Goal: Task Accomplishment & Management: Complete application form

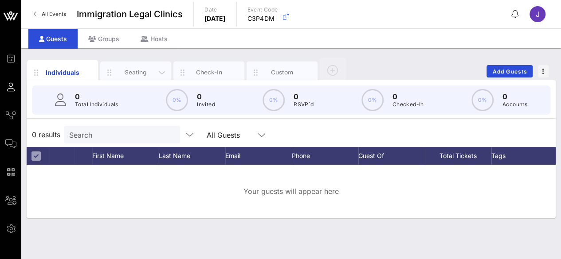
click at [138, 71] on div "Seating" at bounding box center [135, 72] width 39 height 8
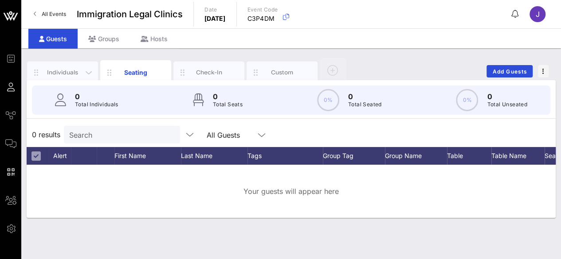
click at [53, 71] on div "Individuals" at bounding box center [62, 72] width 39 height 8
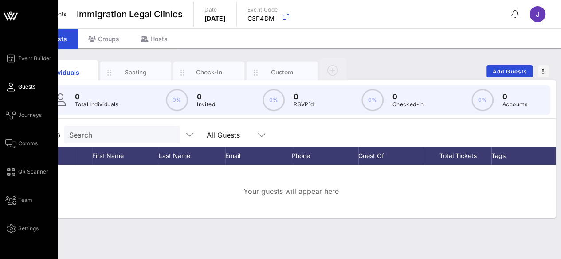
click at [23, 90] on span "Guests" at bounding box center [26, 87] width 17 height 8
click at [27, 122] on div "Event Builder Guests Journeys Comms QR Scanner Team Settings" at bounding box center [31, 143] width 52 height 181
click at [35, 116] on span "Journeys" at bounding box center [30, 115] width 24 height 8
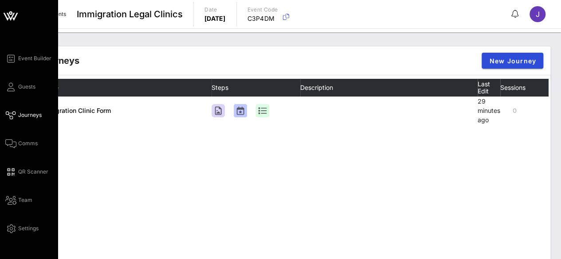
click at [31, 135] on div "Event Builder Guests Journeys Comms QR Scanner Team Settings" at bounding box center [31, 143] width 52 height 181
click at [24, 147] on span "Comms" at bounding box center [28, 144] width 20 height 8
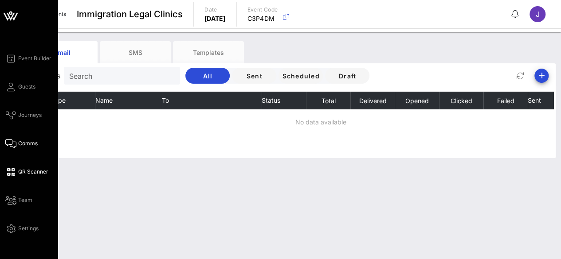
click at [24, 174] on span "QR Scanner" at bounding box center [33, 172] width 30 height 8
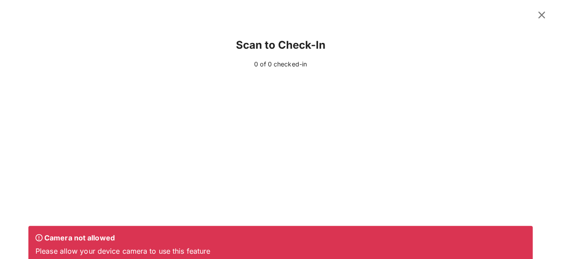
click at [537, 12] on icon at bounding box center [542, 15] width 12 height 11
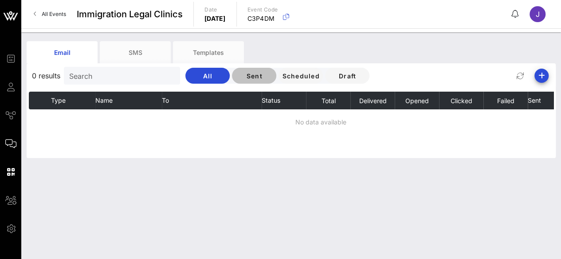
click at [254, 75] on span "Sent" at bounding box center [254, 76] width 30 height 8
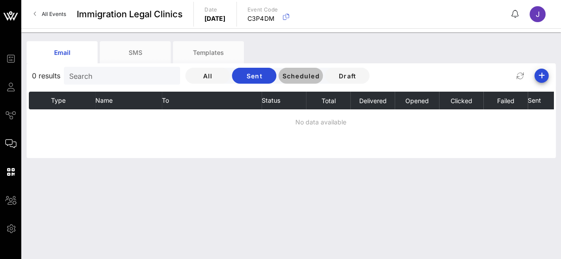
click at [282, 76] on span "Scheduled" at bounding box center [301, 76] width 38 height 8
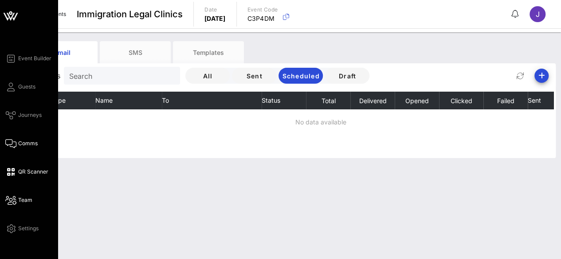
click at [27, 204] on span "Team" at bounding box center [25, 200] width 14 height 8
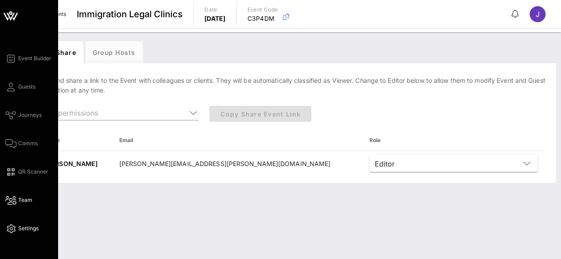
click at [33, 233] on link "Settings" at bounding box center [21, 229] width 33 height 11
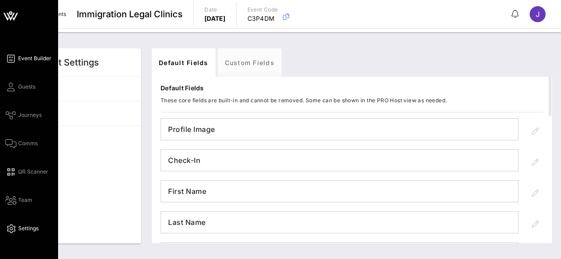
click at [38, 57] on span "Event Builder" at bounding box center [34, 59] width 33 height 8
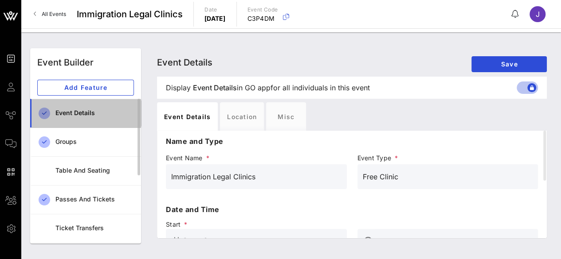
click at [78, 113] on div "Event Details" at bounding box center [94, 114] width 78 height 8
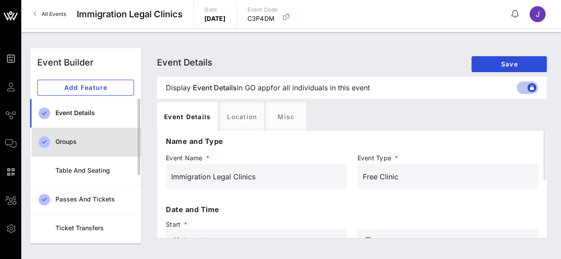
click at [78, 137] on div "Groups" at bounding box center [94, 142] width 78 height 18
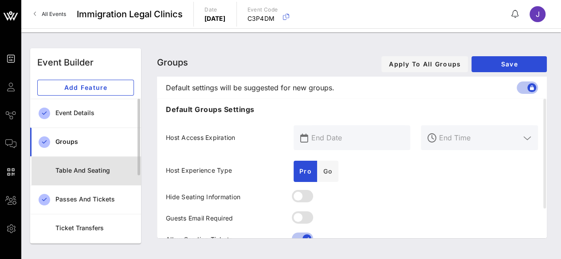
click at [86, 170] on div "Table and Seating" at bounding box center [94, 171] width 78 height 8
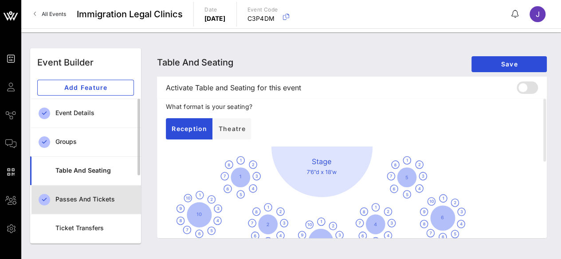
click at [94, 197] on div "Passes and Tickets" at bounding box center [94, 200] width 78 height 8
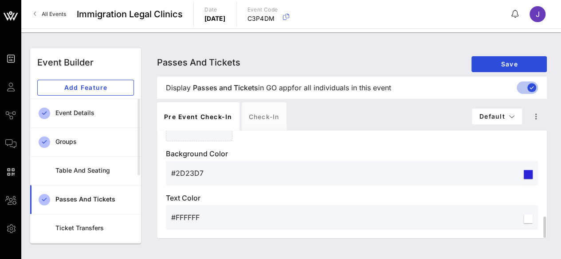
scroll to position [346, 0]
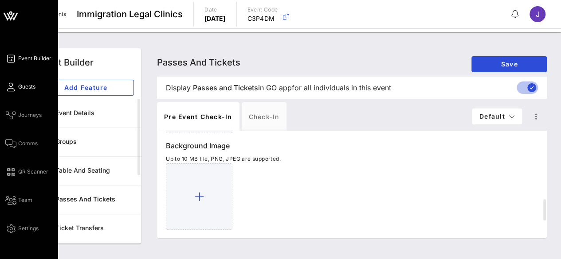
click at [7, 88] on icon at bounding box center [10, 86] width 11 height 1
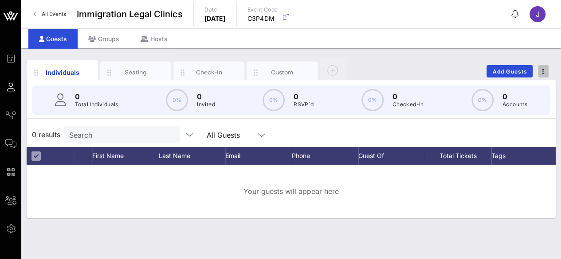
click at [544, 72] on span "button" at bounding box center [543, 71] width 11 height 6
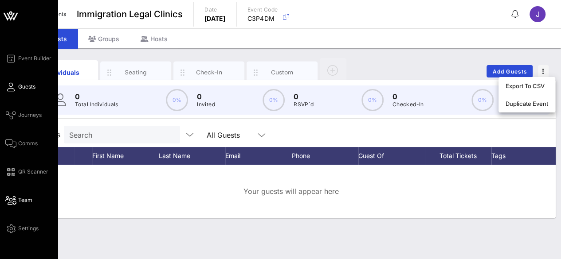
click at [31, 200] on span "Team" at bounding box center [25, 200] width 14 height 8
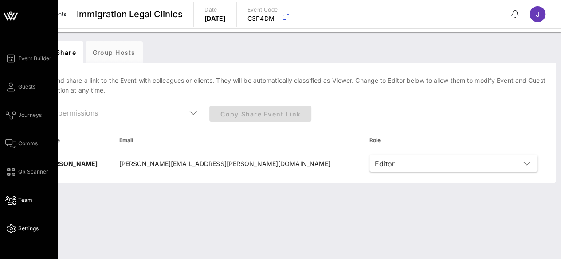
click at [23, 227] on span "Settings" at bounding box center [28, 229] width 20 height 8
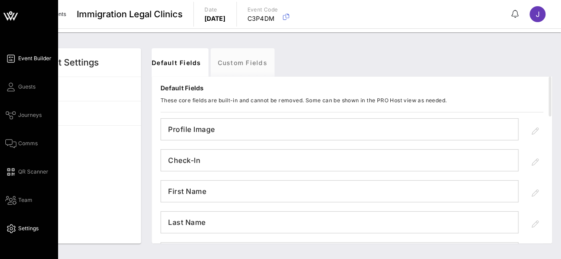
click at [36, 60] on span "Event Builder" at bounding box center [34, 59] width 33 height 8
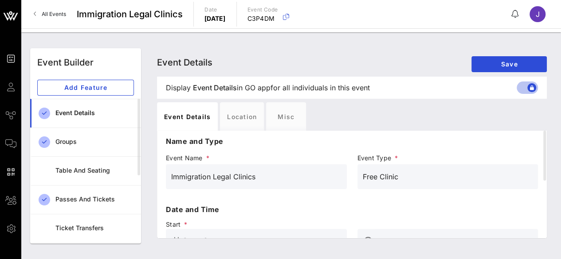
click at [41, 11] on link "All Events" at bounding box center [49, 14] width 43 height 14
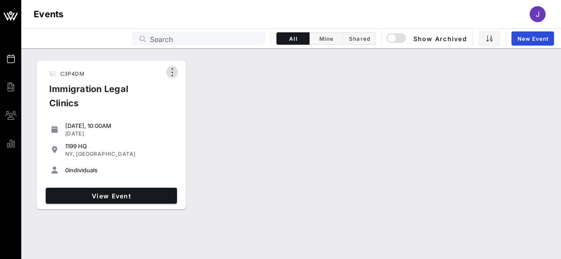
click at [174, 71] on icon "button" at bounding box center [172, 72] width 11 height 11
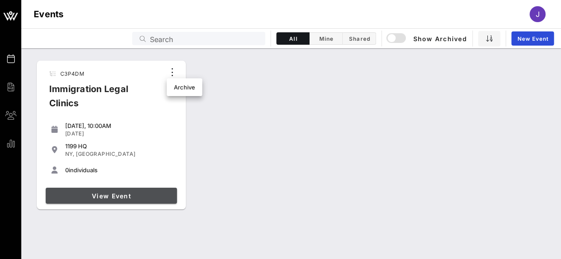
click at [102, 196] on span "View Event" at bounding box center [111, 196] width 124 height 8
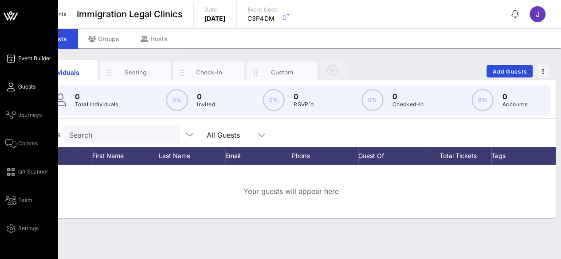
click at [29, 63] on link "Event Builder" at bounding box center [28, 58] width 46 height 11
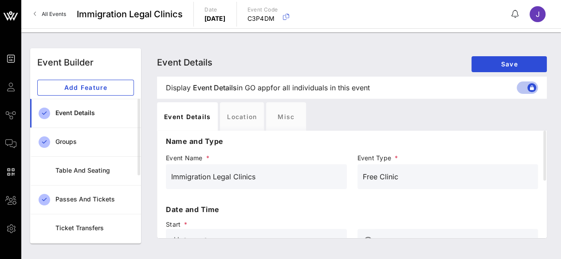
click at [547, 16] on div "J" at bounding box center [542, 14] width 24 height 16
click at [544, 16] on div "J" at bounding box center [538, 14] width 16 height 16
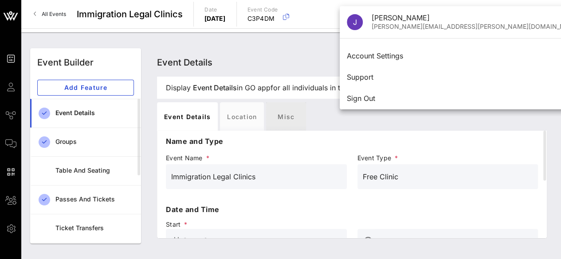
click at [290, 122] on div "Misc" at bounding box center [286, 116] width 40 height 28
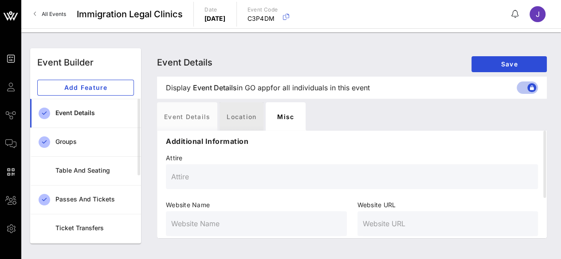
click at [244, 123] on div "Location" at bounding box center [242, 116] width 44 height 28
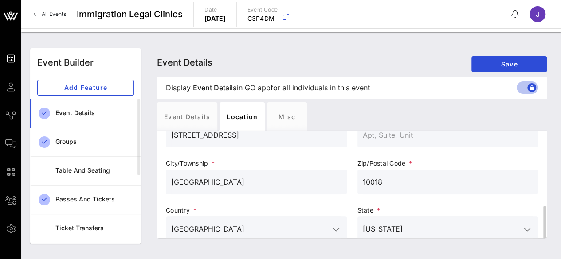
scroll to position [110, 0]
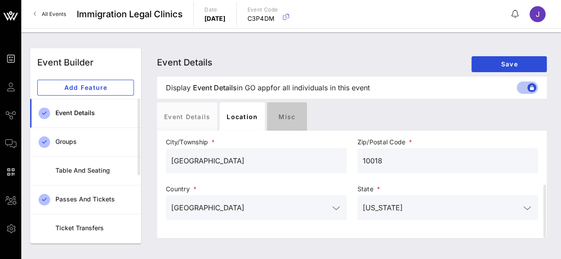
click at [279, 114] on div "Misc" at bounding box center [287, 116] width 40 height 28
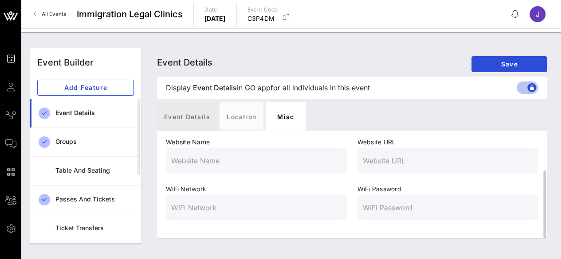
click at [201, 114] on div "Event Details" at bounding box center [187, 116] width 60 height 28
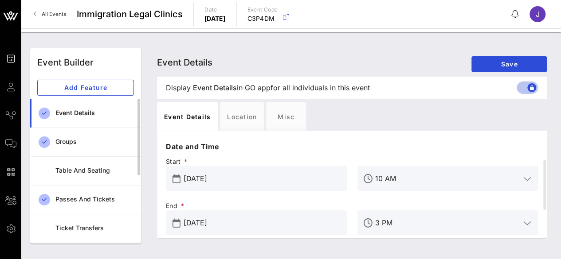
click at [94, 108] on div "Event Details" at bounding box center [94, 113] width 78 height 18
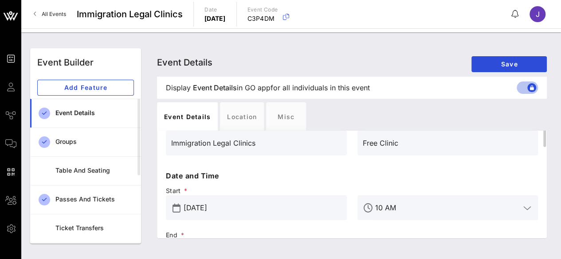
scroll to position [0, 0]
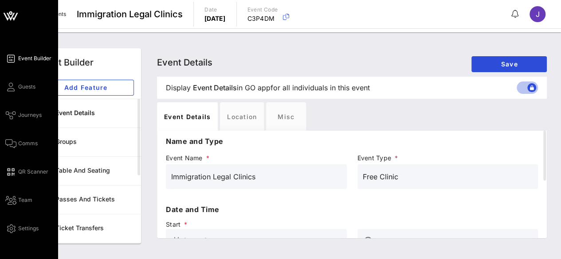
click at [15, 62] on link "Event Builder" at bounding box center [28, 58] width 46 height 11
click at [20, 93] on div "Event Builder Guests Journeys Comms QR Scanner Team Settings" at bounding box center [31, 143] width 52 height 181
click at [38, 83] on div "Event Builder Guests Journeys Comms QR Scanner Team Settings" at bounding box center [31, 143] width 52 height 181
click at [34, 83] on span "Guests" at bounding box center [26, 87] width 17 height 8
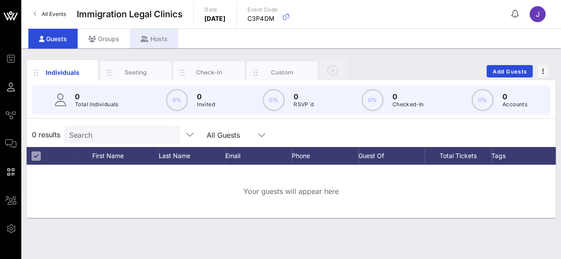
click at [150, 39] on div "Hosts" at bounding box center [154, 39] width 48 height 20
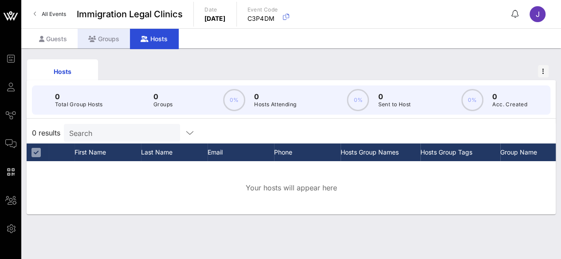
click at [106, 41] on div "Groups" at bounding box center [104, 39] width 52 height 20
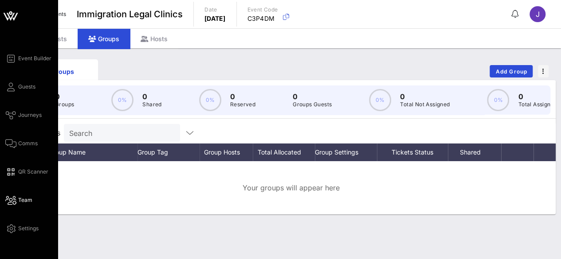
click at [30, 200] on span "Team" at bounding box center [25, 200] width 14 height 8
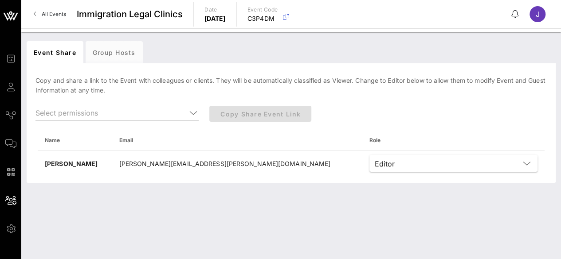
click at [278, 19] on p "C3P4DM" at bounding box center [262, 18] width 31 height 9
click at [35, 14] on icon at bounding box center [35, 14] width 3 height 0
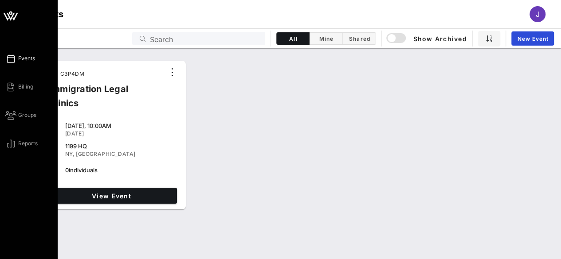
click at [7, 20] on icon at bounding box center [10, 15] width 21 height 21
click at [7, 20] on icon at bounding box center [6, 17] width 5 height 8
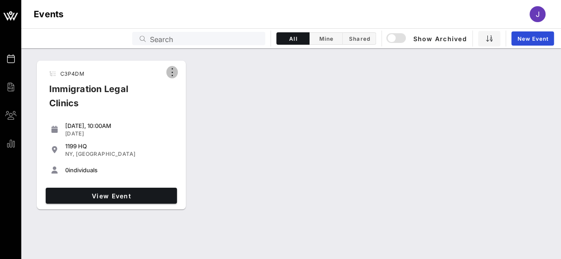
click at [172, 74] on icon "button" at bounding box center [172, 72] width 11 height 11
click at [381, 105] on div "C3P4DM Immigration Legal Clinics Wednesday, 10:00AM Oct 22, 2025 1199 HQ NY, NY…" at bounding box center [291, 135] width 540 height 157
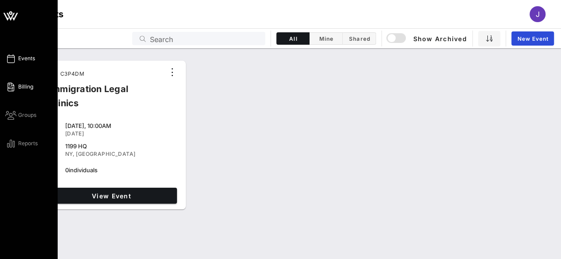
click at [21, 91] on link "Billing" at bounding box center [19, 87] width 28 height 11
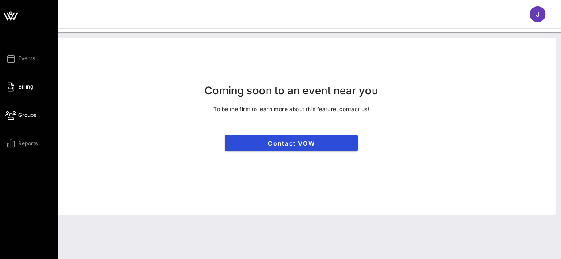
click at [27, 114] on span "Groups" at bounding box center [27, 115] width 18 height 8
click at [32, 138] on div "Events Billing Groups Reports" at bounding box center [31, 101] width 52 height 96
click at [35, 151] on div "Events Billing Groups Reports" at bounding box center [29, 129] width 58 height 259
click at [33, 144] on span "Reports" at bounding box center [28, 144] width 20 height 8
click at [20, 13] on icon at bounding box center [10, 15] width 21 height 21
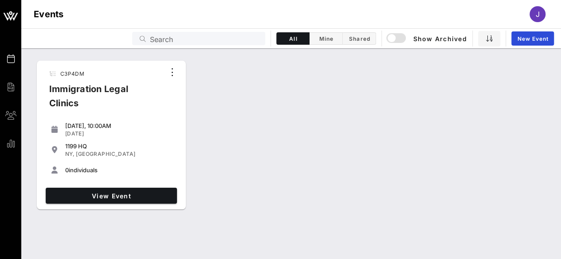
click at [58, 74] on div "C3P4DM Immigration Legal Clinics" at bounding box center [103, 91] width 123 height 51
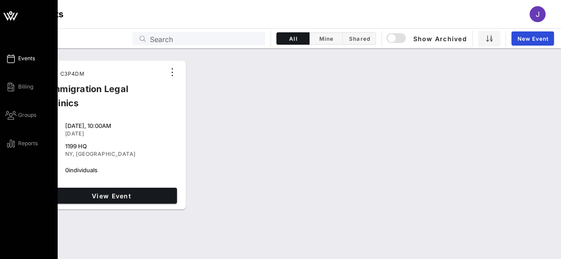
click at [16, 15] on icon at bounding box center [15, 17] width 5 height 8
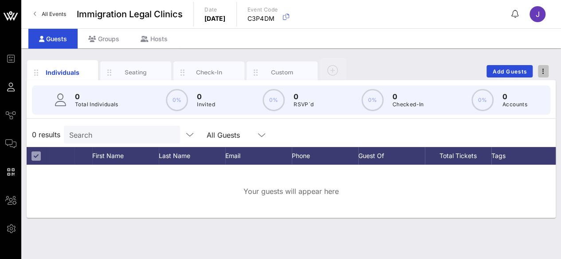
click at [540, 72] on span "button" at bounding box center [543, 71] width 11 height 6
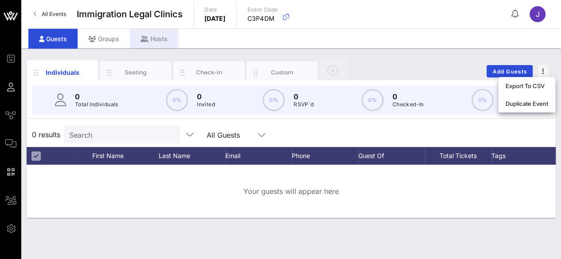
click at [162, 39] on div "Hosts" at bounding box center [154, 39] width 48 height 20
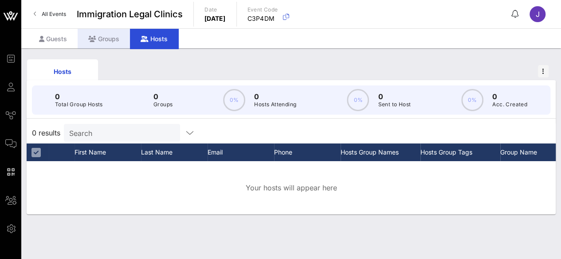
click at [106, 41] on div "Groups" at bounding box center [104, 39] width 52 height 20
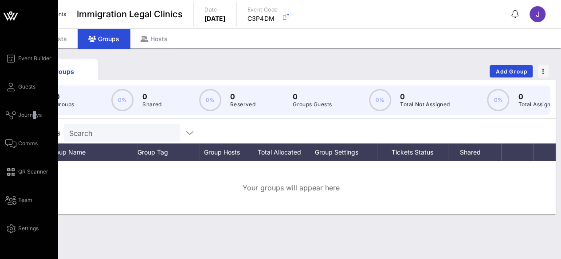
click at [34, 110] on div "Event Builder Guests Journeys Comms QR Scanner Team Settings" at bounding box center [31, 143] width 52 height 181
click at [34, 112] on span "Journeys" at bounding box center [30, 115] width 24 height 8
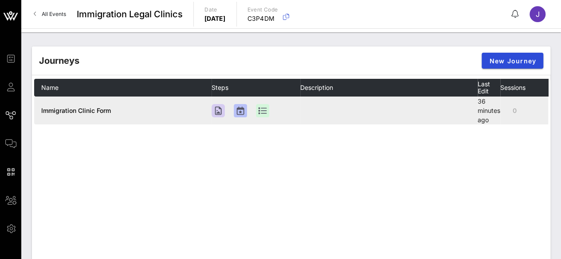
click at [99, 107] on span "Immigration Clinic Form" at bounding box center [76, 111] width 70 height 8
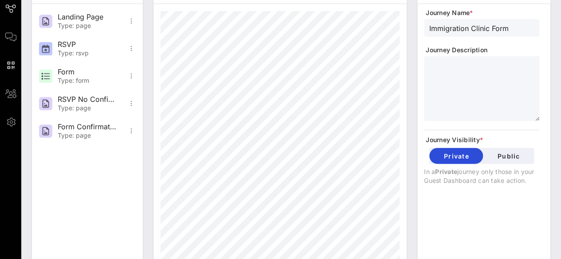
scroll to position [145, 0]
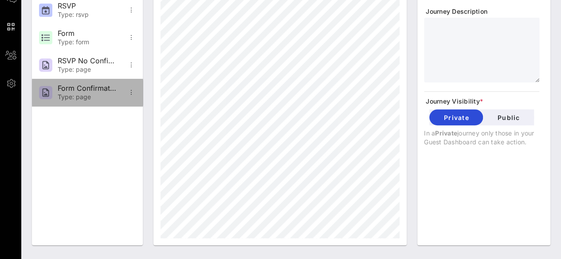
click at [94, 89] on div "Form Confirmation" at bounding box center [87, 88] width 59 height 8
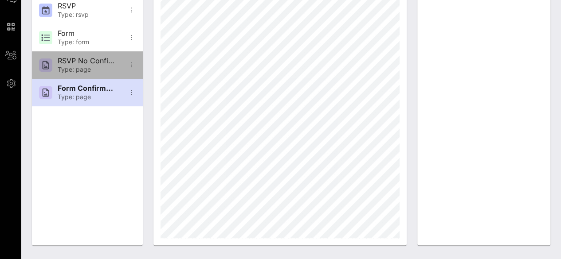
click at [80, 69] on div "Type: page" at bounding box center [87, 70] width 59 height 8
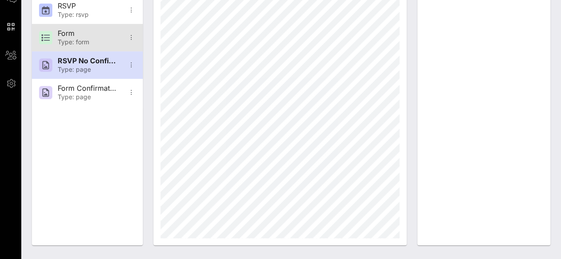
click at [74, 37] on div "Form" at bounding box center [87, 33] width 59 height 8
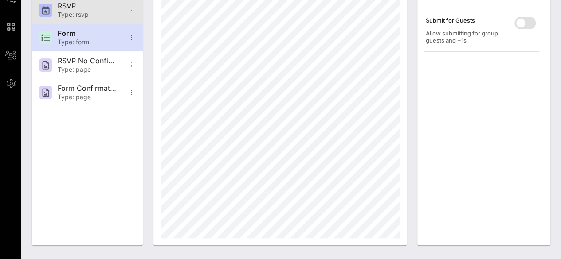
click at [80, 6] on div "RSVP" at bounding box center [87, 6] width 59 height 8
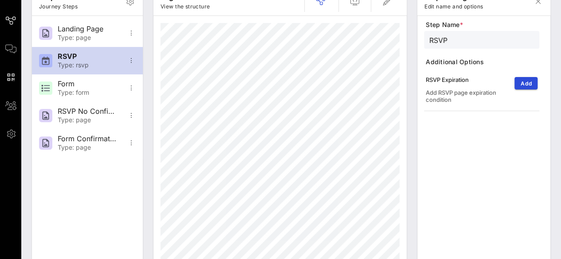
scroll to position [0, 0]
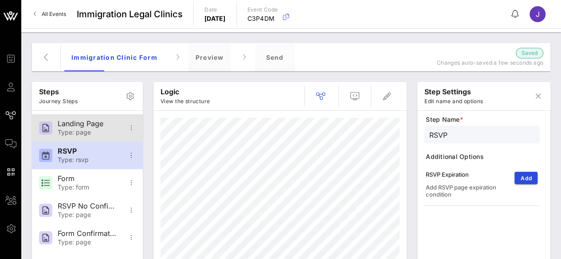
click at [74, 125] on div "Landing Page" at bounding box center [87, 124] width 59 height 8
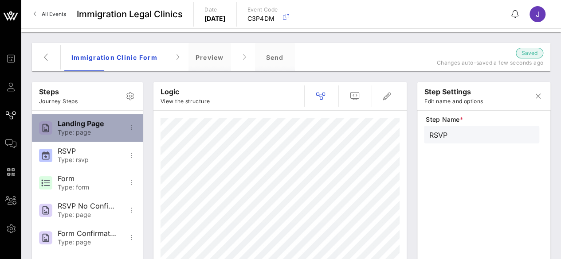
type input "Landing Page"
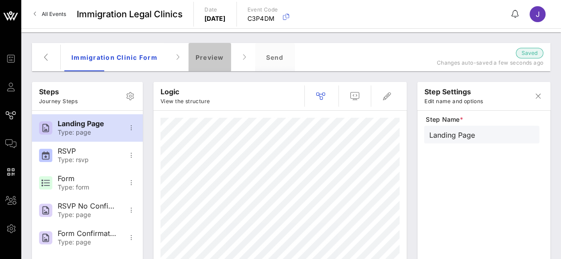
click at [199, 58] on div "Preview" at bounding box center [209, 57] width 43 height 28
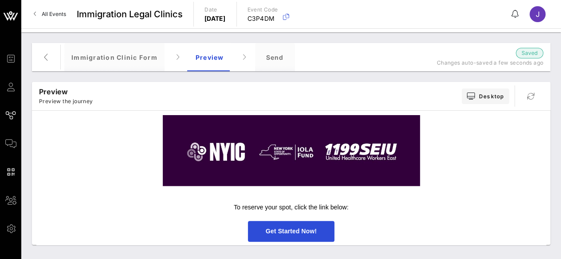
scroll to position [491, 0]
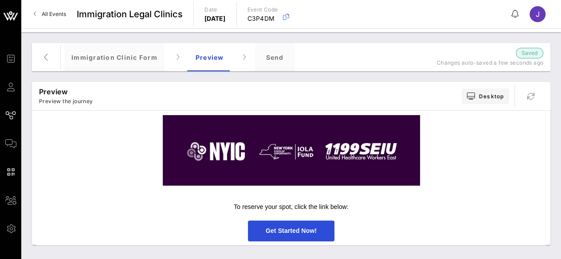
click at [296, 233] on span "Get Started Now!" at bounding box center [291, 231] width 51 height 7
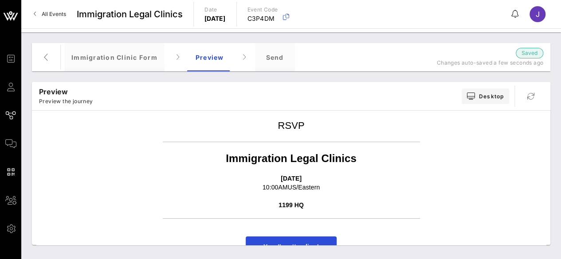
scroll to position [0, 0]
click at [43, 54] on icon "button" at bounding box center [46, 57] width 11 height 11
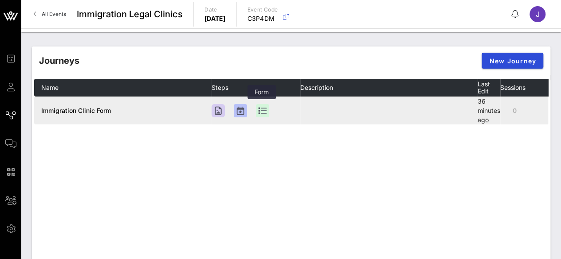
click at [263, 110] on div at bounding box center [262, 110] width 13 height 13
click at [260, 110] on div at bounding box center [262, 110] width 13 height 13
click at [216, 110] on div at bounding box center [218, 110] width 13 height 13
click at [78, 110] on span "Immigration Clinic Form" at bounding box center [76, 111] width 70 height 8
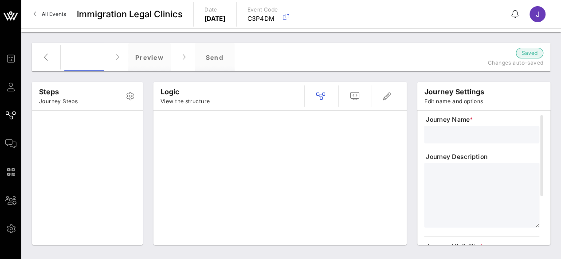
type input "Immigration Clinic Form"
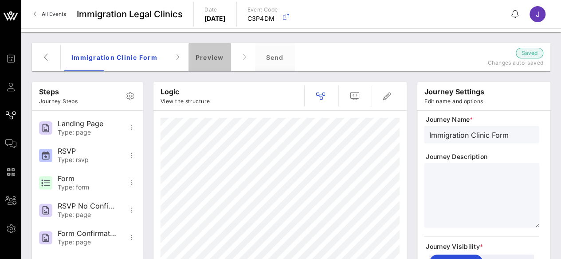
click at [207, 61] on div "Preview" at bounding box center [209, 57] width 43 height 28
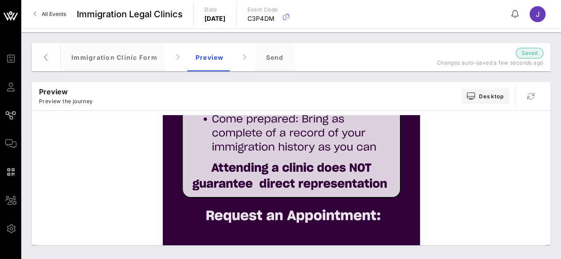
scroll to position [491, 0]
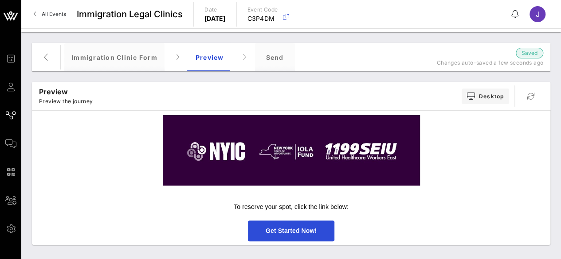
click at [306, 229] on span "Get Started Now!" at bounding box center [291, 231] width 51 height 7
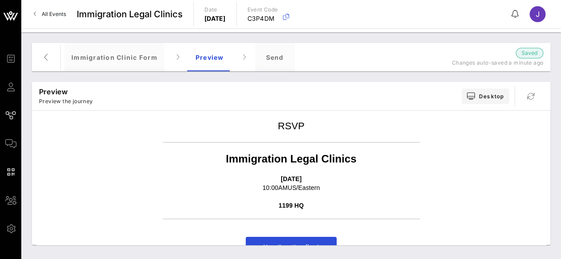
scroll to position [46, 0]
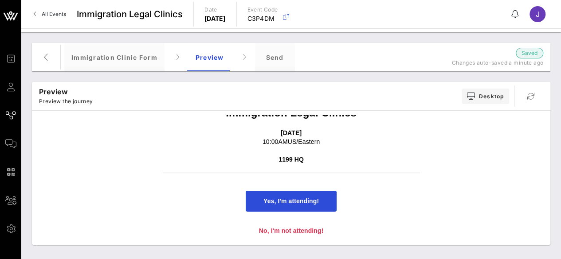
click at [284, 200] on span "Yes, I'm attending!" at bounding box center [290, 201] width 55 height 7
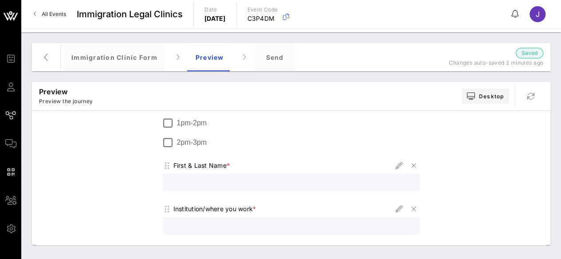
scroll to position [0, 0]
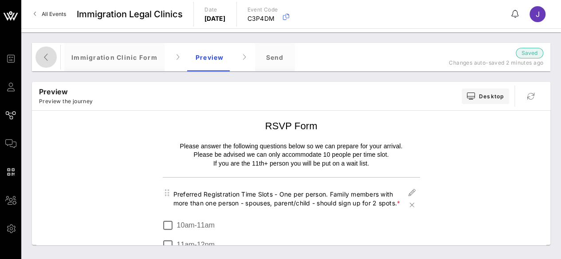
click at [47, 58] on icon "button" at bounding box center [46, 57] width 11 height 11
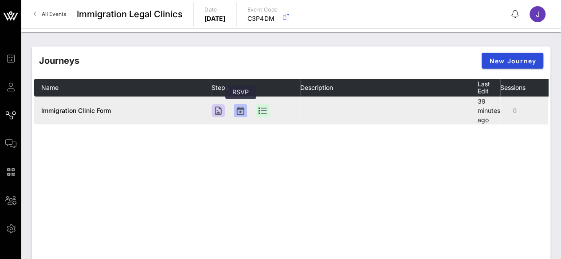
click at [236, 110] on div at bounding box center [240, 110] width 13 height 13
click at [215, 114] on div at bounding box center [218, 110] width 13 height 13
click at [216, 111] on div at bounding box center [218, 110] width 13 height 13
click at [241, 110] on div at bounding box center [240, 110] width 13 height 13
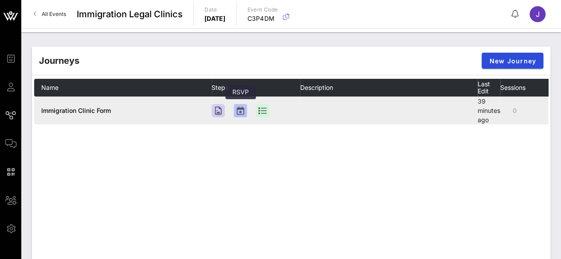
click at [240, 110] on div at bounding box center [240, 110] width 13 height 13
click at [222, 111] on div at bounding box center [218, 110] width 13 height 13
click at [228, 109] on td at bounding box center [256, 111] width 89 height 28
click at [67, 105] on td "Immigration Clinic Form" at bounding box center [122, 111] width 177 height 28
click at [64, 111] on span "Immigration Clinic Form" at bounding box center [76, 111] width 70 height 8
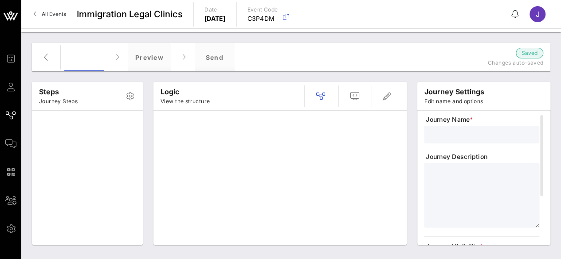
type input "Immigration Clinic Form"
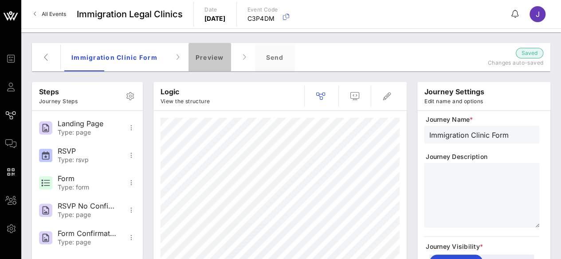
click at [213, 58] on div "Preview" at bounding box center [209, 57] width 43 height 28
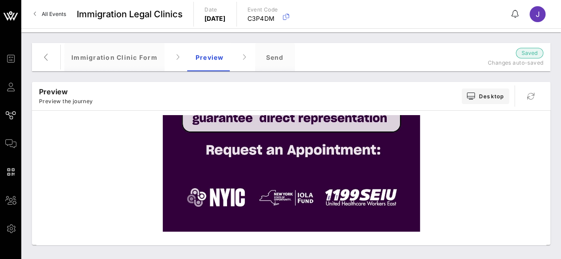
scroll to position [491, 0]
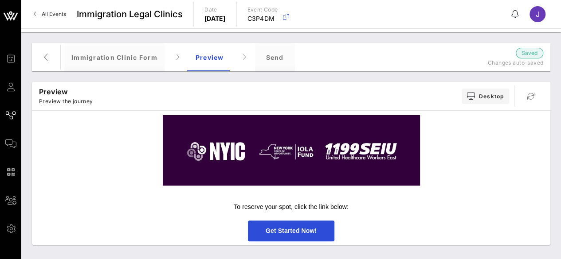
click at [295, 237] on span "Get Started Now!" at bounding box center [291, 231] width 86 height 21
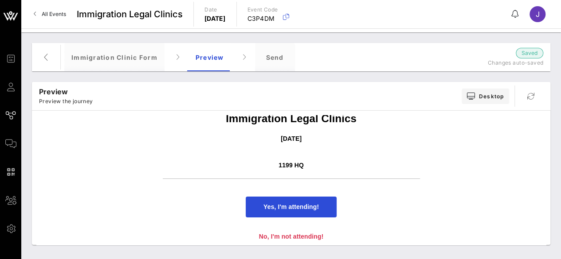
scroll to position [46, 0]
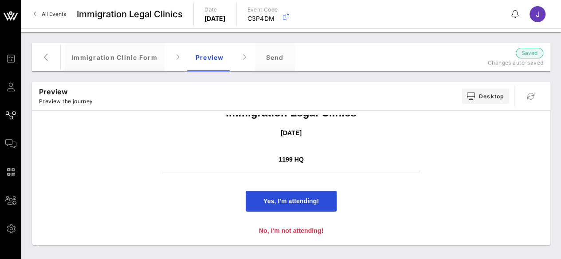
click at [298, 199] on span "Yes, I'm attending!" at bounding box center [290, 201] width 55 height 7
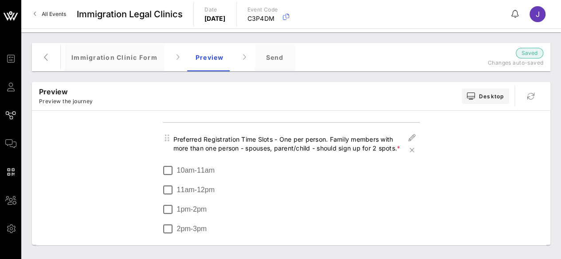
scroll to position [0, 0]
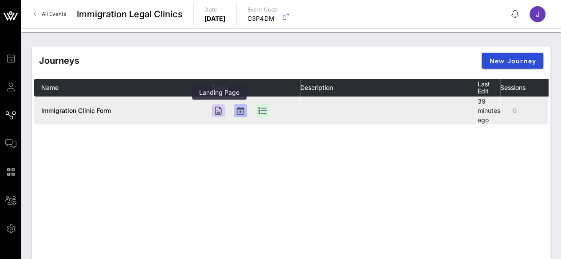
click at [217, 111] on div at bounding box center [218, 110] width 13 height 13
click at [218, 110] on div at bounding box center [218, 110] width 13 height 13
click at [71, 110] on span "Immigration Clinic Form" at bounding box center [76, 111] width 70 height 8
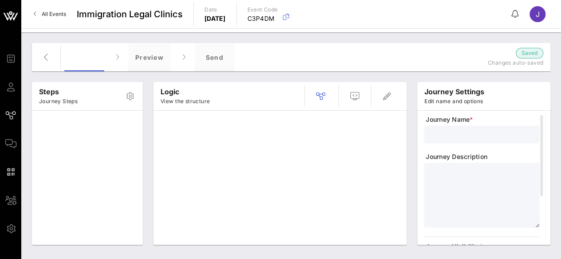
type input "Immigration Clinic Form"
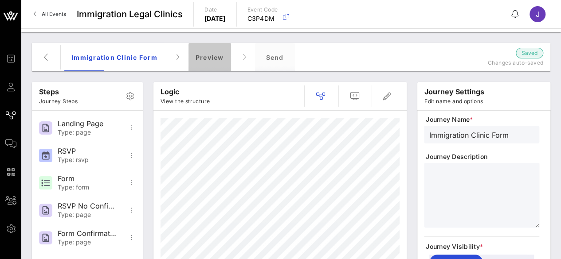
click at [215, 59] on div "Preview" at bounding box center [209, 57] width 43 height 28
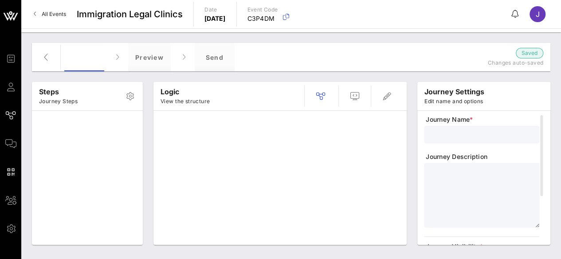
type input "Immigration Clinic Form"
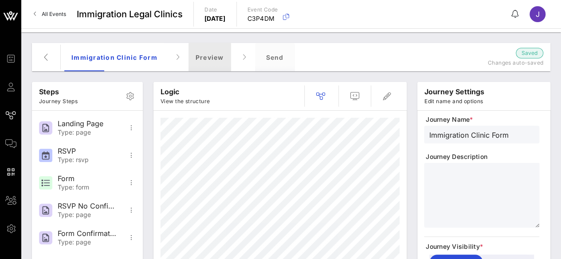
click at [208, 63] on div "Preview" at bounding box center [209, 57] width 43 height 28
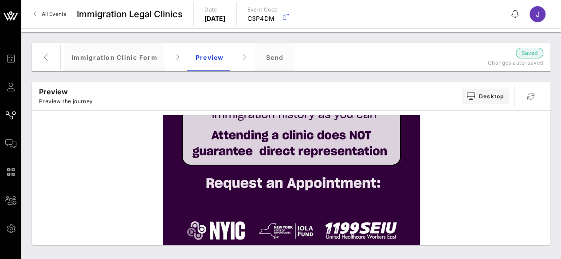
scroll to position [465, 0]
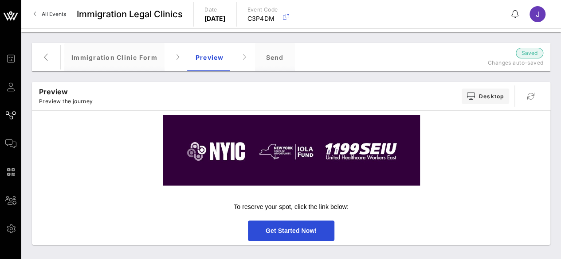
click at [292, 235] on span "Get Started Now!" at bounding box center [291, 231] width 86 height 21
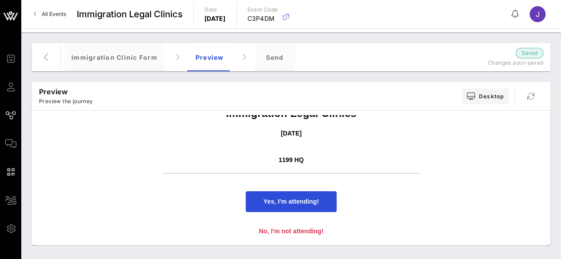
scroll to position [46, 0]
click at [297, 204] on span "Yes, I'm attending!" at bounding box center [290, 201] width 55 height 7
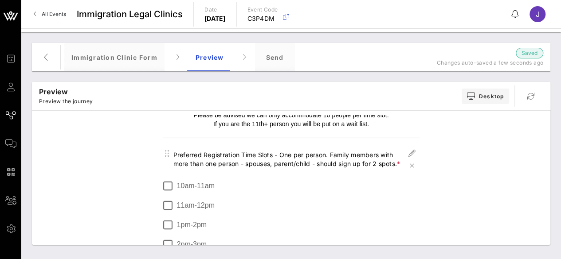
scroll to position [89, 0]
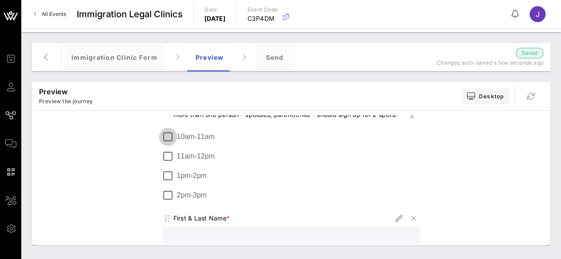
click at [163, 135] on div at bounding box center [168, 137] width 15 height 15
click at [223, 231] on input "text" at bounding box center [291, 236] width 247 height 12
type input "Susy"
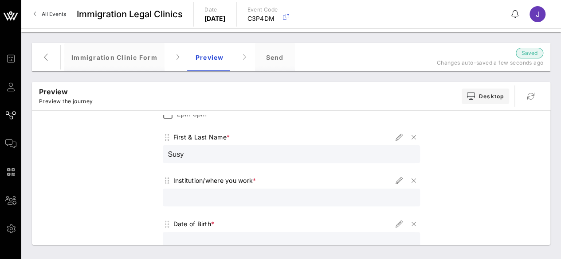
drag, startPoint x: 185, startPoint y: 154, endPoint x: 173, endPoint y: 154, distance: 12.9
click at [173, 154] on input "Susy" at bounding box center [291, 155] width 247 height 12
type input "Suzy Q"
click at [233, 194] on input "text" at bounding box center [291, 198] width 247 height 12
type input "HOME"
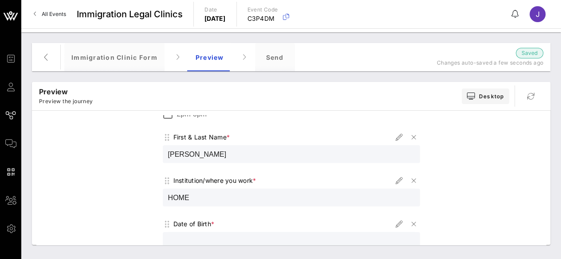
click at [221, 239] on input "text" at bounding box center [291, 241] width 247 height 12
type input "0"
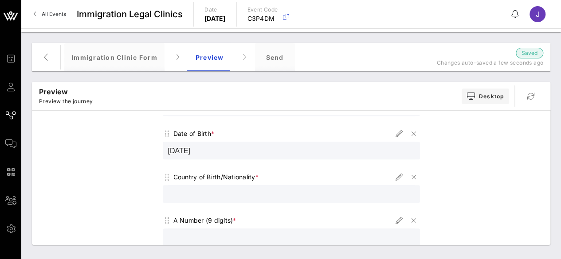
scroll to position [259, 0]
type input "10/02/2025"
click at [200, 188] on div at bounding box center [291, 196] width 247 height 18
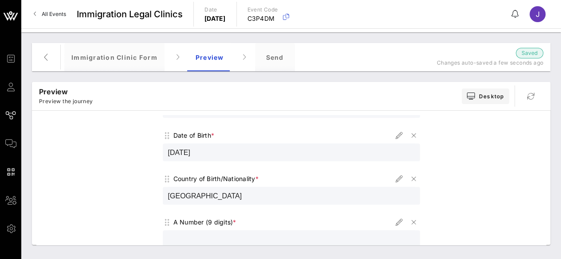
click at [197, 193] on input "USA" at bounding box center [291, 196] width 247 height 12
type input "USA"
click at [187, 234] on input "text" at bounding box center [291, 240] width 247 height 12
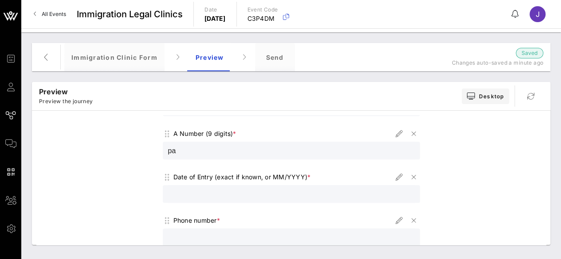
type input "p"
type input "Z"
type input "111111111"
click at [213, 190] on input "text" at bounding box center [291, 194] width 247 height 12
type input "02/2015"
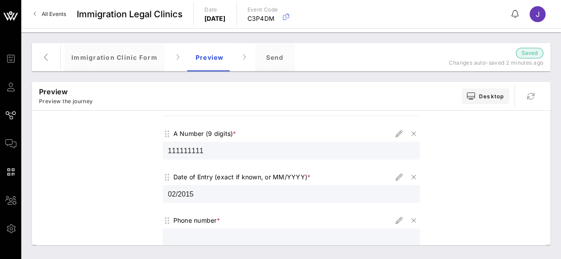
click at [188, 236] on input "text" at bounding box center [291, 238] width 247 height 12
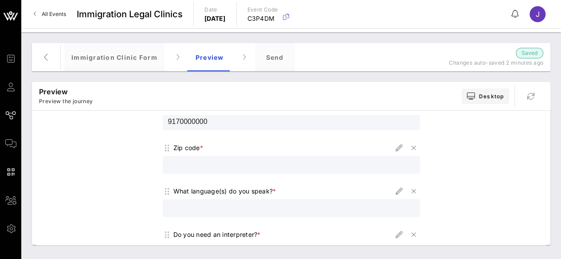
scroll to position [480, 0]
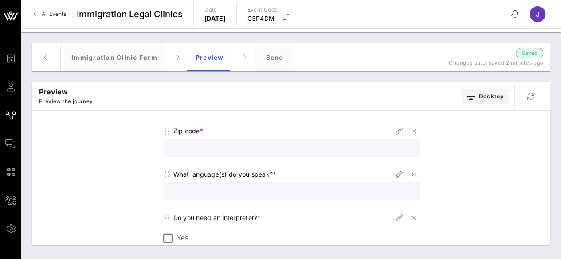
type input "9170000000"
click at [246, 157] on div at bounding box center [291, 153] width 257 height 29
click at [242, 151] on input "text" at bounding box center [291, 148] width 247 height 12
type input "11196"
click at [239, 183] on div at bounding box center [291, 192] width 247 height 18
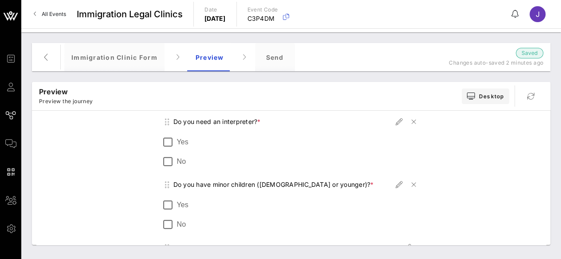
scroll to position [525, 0]
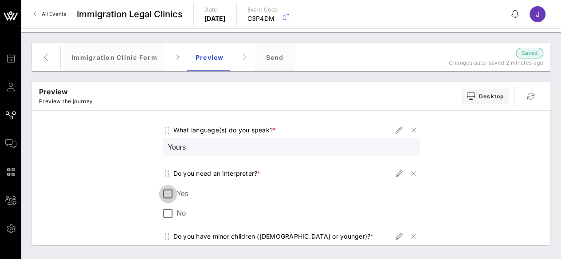
type input "Yours"
click at [165, 194] on div at bounding box center [168, 194] width 15 height 15
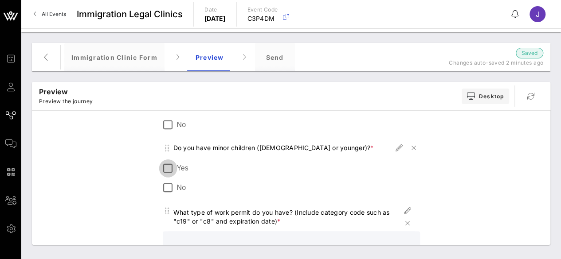
click at [166, 165] on div at bounding box center [168, 168] width 15 height 15
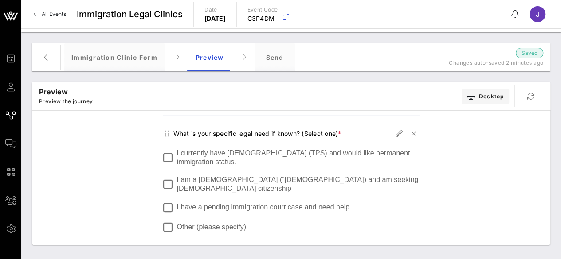
scroll to position [702, 0]
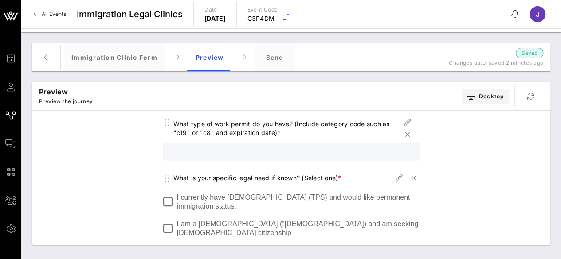
click at [301, 151] on input "text" at bounding box center [291, 152] width 247 height 12
type input "c12"
click at [169, 203] on div at bounding box center [168, 202] width 15 height 15
click at [165, 227] on div at bounding box center [168, 228] width 15 height 15
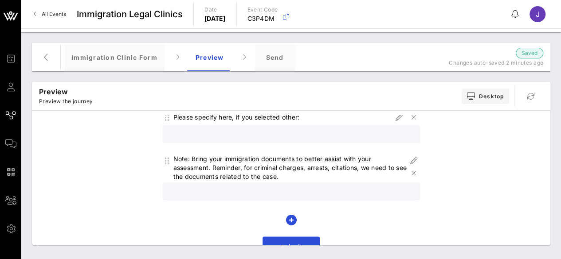
scroll to position [895, 0]
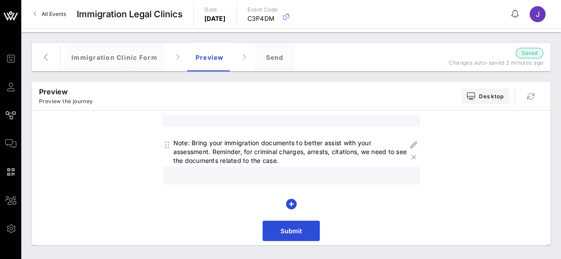
click at [271, 224] on span "Submit" at bounding box center [291, 231] width 57 height 21
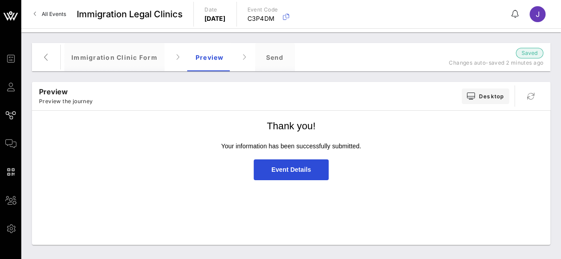
click at [314, 172] on span "Event Details" at bounding box center [291, 170] width 75 height 21
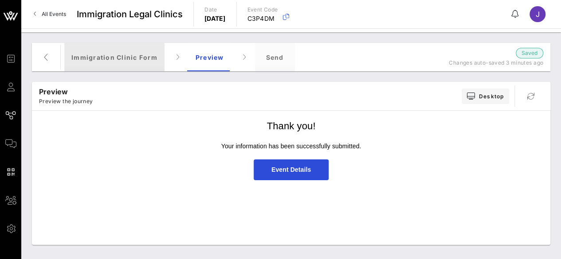
click at [116, 55] on div "Immigration Clinic Form" at bounding box center [114, 57] width 100 height 28
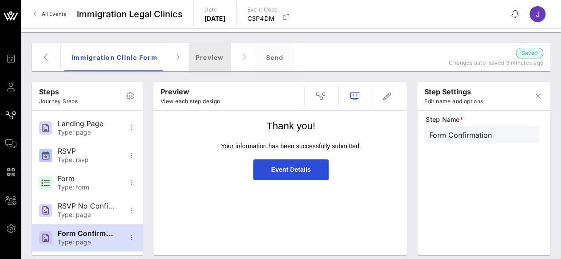
click at [203, 57] on div "Preview" at bounding box center [209, 57] width 43 height 28
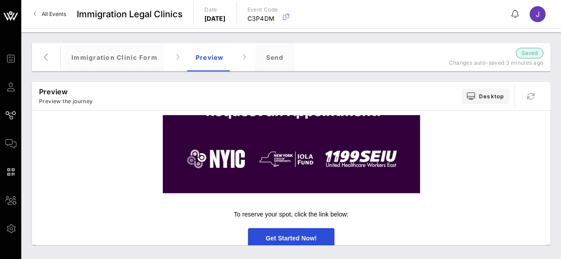
scroll to position [465, 0]
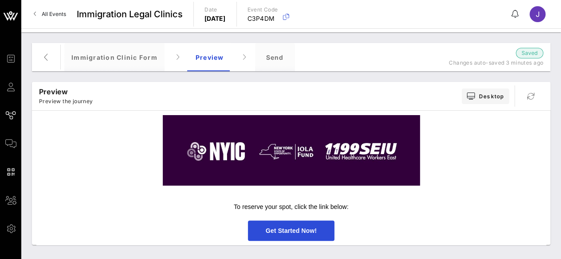
click at [290, 232] on span "Get Started Now!" at bounding box center [291, 231] width 51 height 7
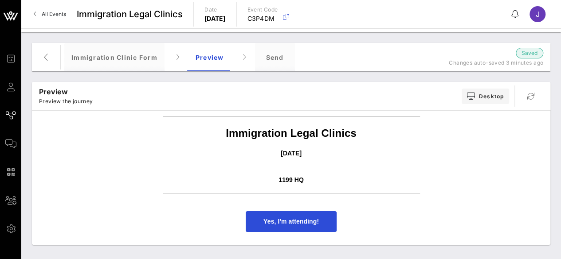
scroll to position [46, 0]
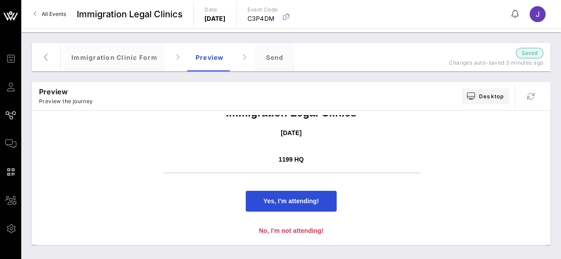
click at [307, 228] on span "No, I'm not attending!" at bounding box center [291, 231] width 65 height 7
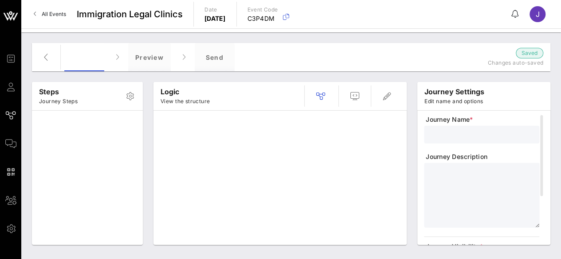
type input "Immigration Clinic Form"
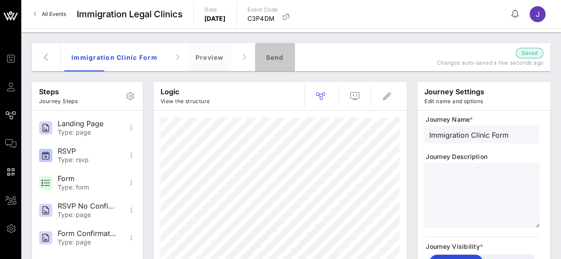
click at [271, 59] on div "Send" at bounding box center [275, 57] width 40 height 28
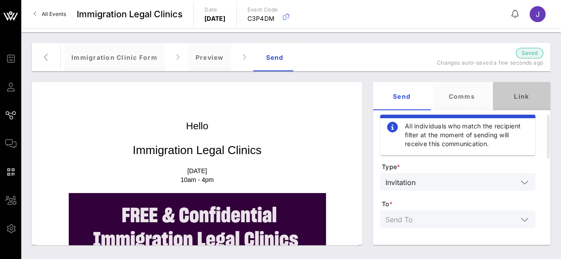
click at [524, 99] on div "Link" at bounding box center [522, 96] width 58 height 28
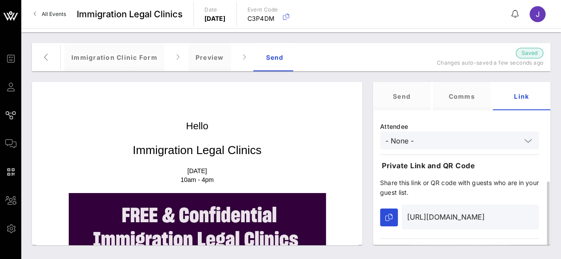
scroll to position [89, 0]
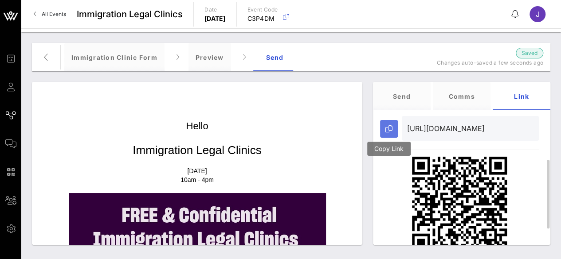
click at [390, 125] on button "button" at bounding box center [389, 129] width 18 height 18
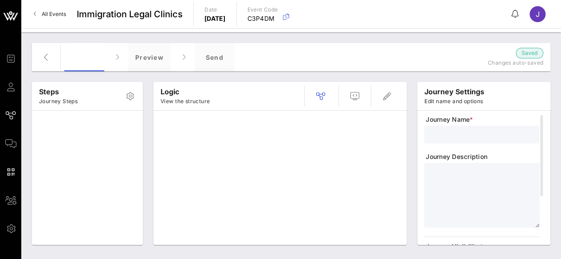
type input "Immigration Clinic Form"
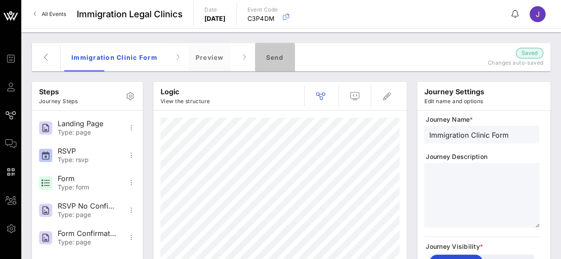
click at [271, 60] on div "Send" at bounding box center [275, 57] width 40 height 28
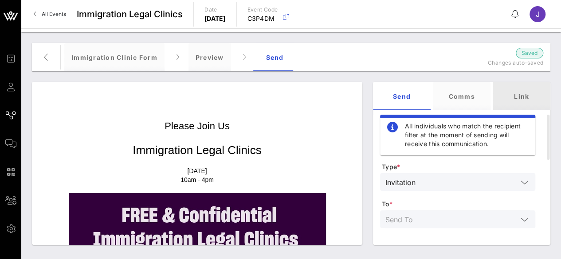
click at [505, 97] on div "Link" at bounding box center [522, 96] width 58 height 28
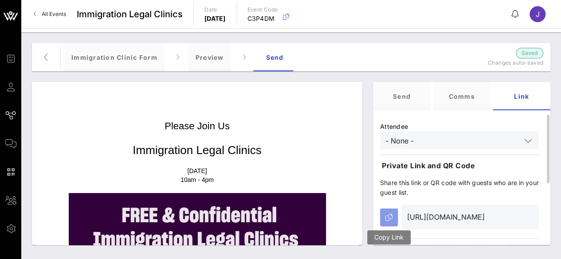
click at [388, 218] on icon "button" at bounding box center [388, 217] width 7 height 7
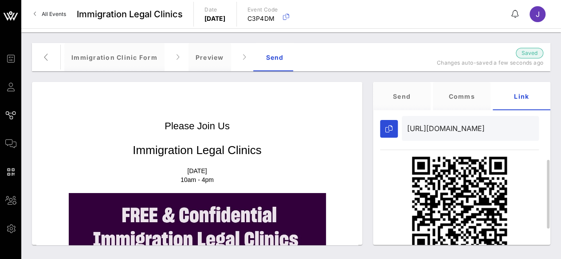
scroll to position [44, 0]
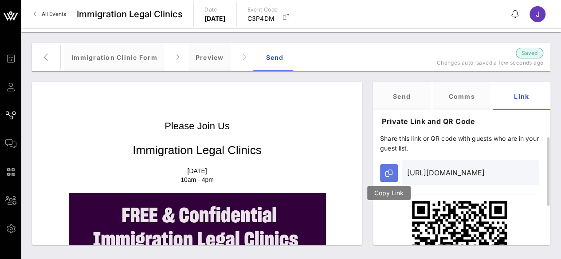
click at [389, 174] on icon "button" at bounding box center [388, 173] width 7 height 7
click at [43, 58] on icon "button" at bounding box center [46, 57] width 11 height 11
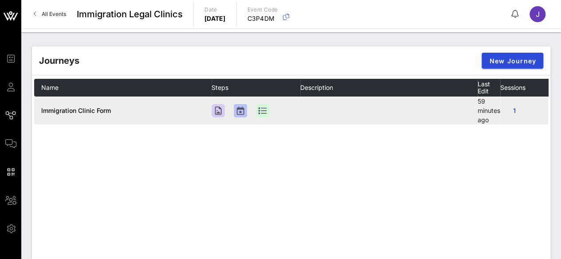
click at [65, 104] on td "Immigration Clinic Form" at bounding box center [122, 111] width 177 height 28
click at [78, 114] on span "Immigration Clinic Form" at bounding box center [76, 111] width 70 height 8
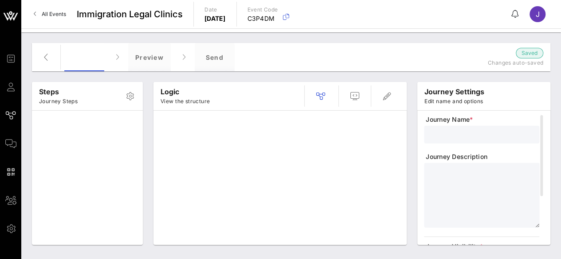
type input "Immigration Clinic Form"
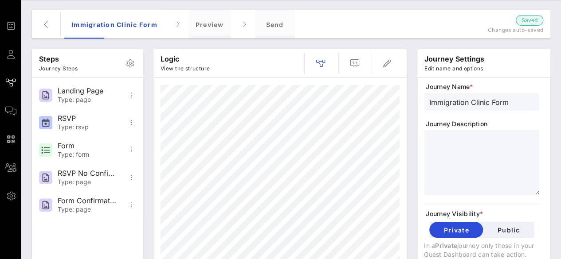
scroll to position [133, 0]
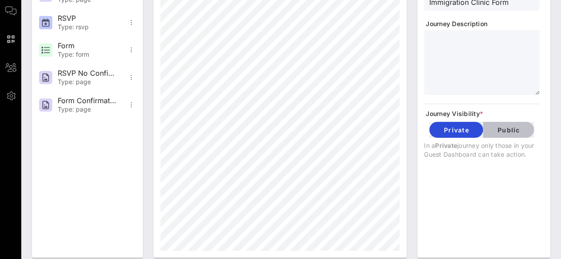
click at [502, 137] on button "Public" at bounding box center [508, 130] width 51 height 16
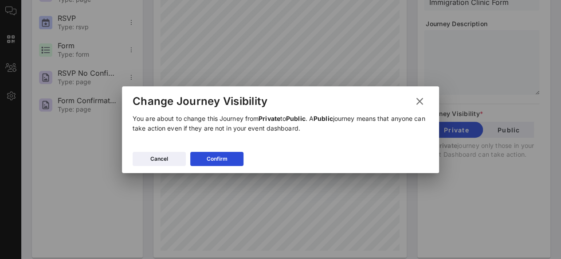
click at [212, 166] on div "Cancel Confirm" at bounding box center [280, 161] width 317 height 26
click at [214, 161] on button "Confirm" at bounding box center [216, 159] width 53 height 14
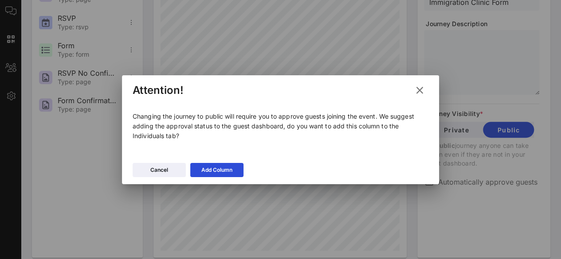
click at [421, 92] on icon at bounding box center [419, 90] width 12 height 11
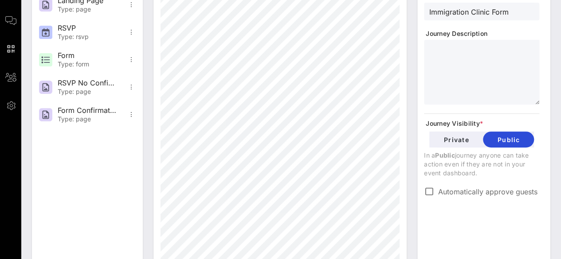
scroll to position [0, 0]
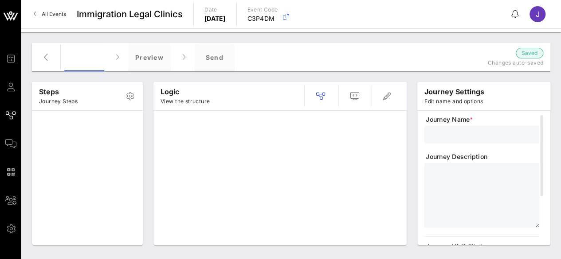
type input "Immigration Clinic Form"
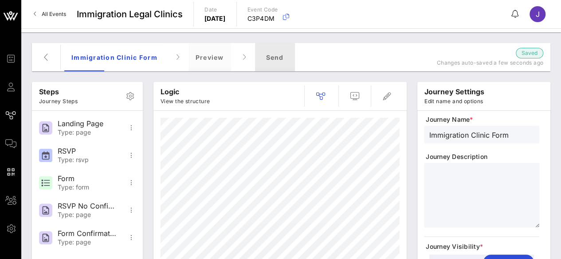
click at [279, 53] on div "Send" at bounding box center [275, 57] width 40 height 28
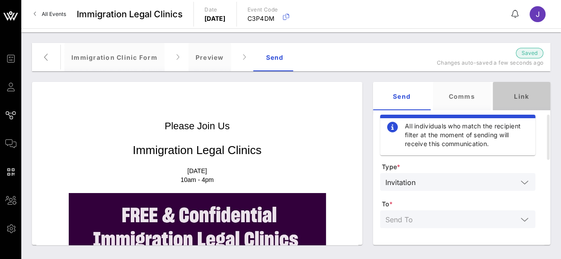
click at [522, 100] on div "Link" at bounding box center [522, 96] width 58 height 28
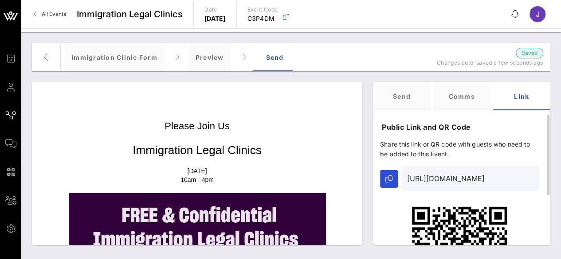
click at [484, 179] on input "https://go.vow.app/event/95a90f57-5cfa-4807-a99c-fca0449b5927/journeys/571?atte…" at bounding box center [470, 179] width 126 height 14
click at [470, 176] on input "https://go.vow.app/event/95a90f57-5cfa-4807-a99c-fca0449b5927/journeys/571?atte…" at bounding box center [470, 179] width 126 height 14
click at [385, 178] on icon "button" at bounding box center [388, 179] width 7 height 7
click at [458, 177] on input "https://go.vow.app/event/95a90f57-5cfa-4807-a99c-fca0449b5927/journeys/571?atte…" at bounding box center [470, 179] width 126 height 14
click at [385, 181] on button "button" at bounding box center [389, 179] width 18 height 18
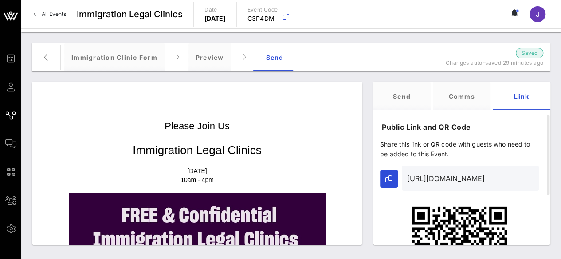
click at [244, 154] on p "Immigration Legal Clinics" at bounding box center [197, 150] width 257 height 16
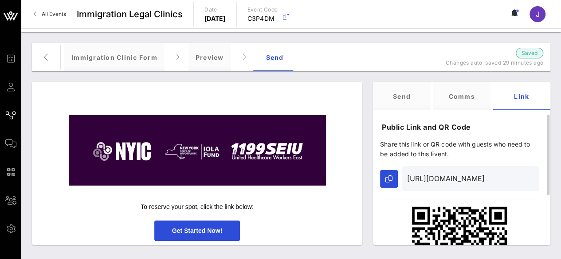
click at [428, 180] on input "https://go.vow.app/event/95a90f57-5cfa-4807-a99c-fca0449b5927/journeys/571?atte…" at bounding box center [470, 179] width 126 height 14
click at [386, 180] on icon "button" at bounding box center [388, 179] width 7 height 7
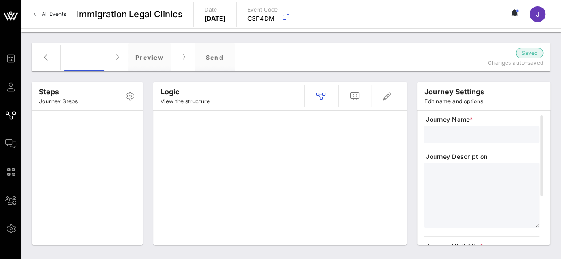
type input "Immigration Clinic Form"
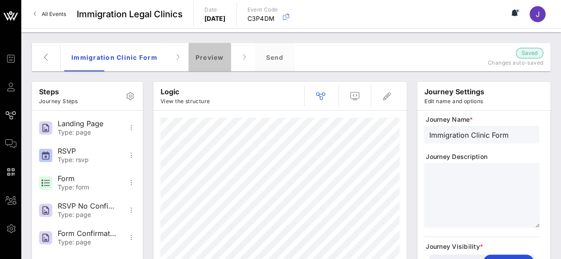
click at [212, 52] on div "Preview" at bounding box center [209, 57] width 43 height 28
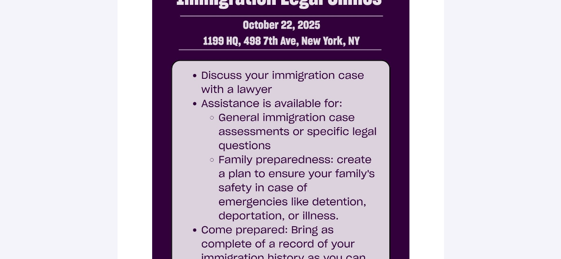
scroll to position [361, 0]
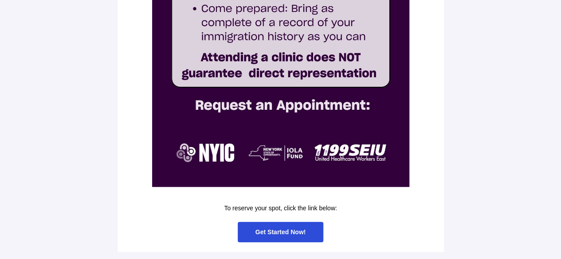
click at [291, 232] on span "Get Started Now!" at bounding box center [280, 232] width 51 height 7
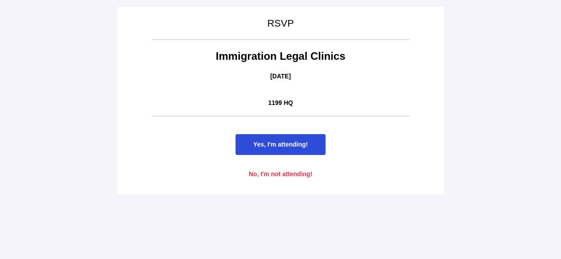
scroll to position [0, 0]
click at [310, 149] on span "Yes, I'm attending!" at bounding box center [280, 144] width 90 height 21
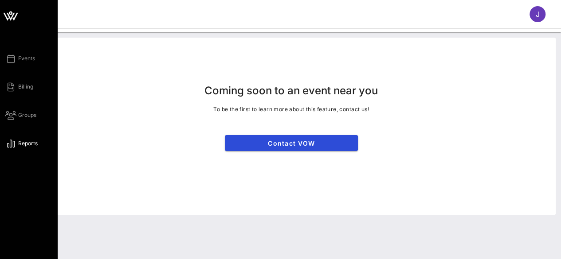
click at [18, 16] on icon at bounding box center [10, 15] width 21 height 21
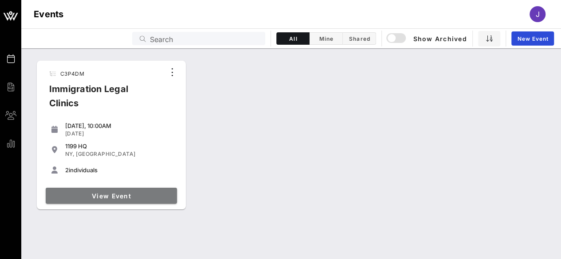
click at [127, 199] on span "View Event" at bounding box center [111, 196] width 124 height 8
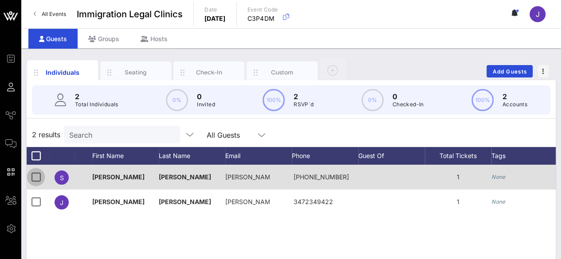
click at [34, 182] on div at bounding box center [35, 177] width 15 height 15
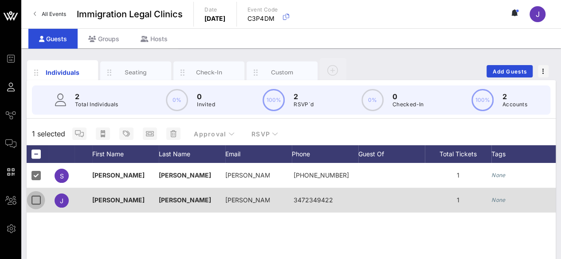
click at [33, 208] on div at bounding box center [35, 200] width 15 height 15
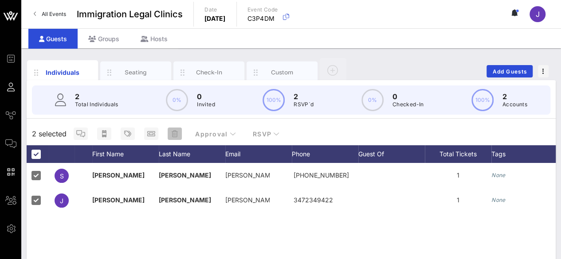
click at [180, 135] on span "button" at bounding box center [175, 133] width 14 height 7
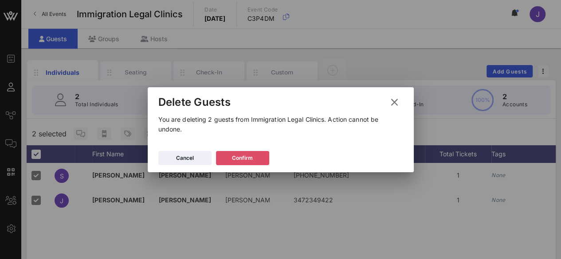
click at [250, 162] on div "Confirm" at bounding box center [242, 158] width 21 height 9
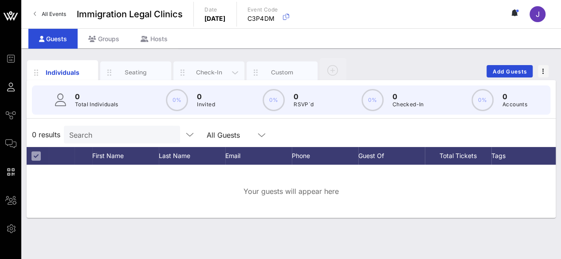
click at [201, 75] on div "Check-In" at bounding box center [208, 72] width 39 height 8
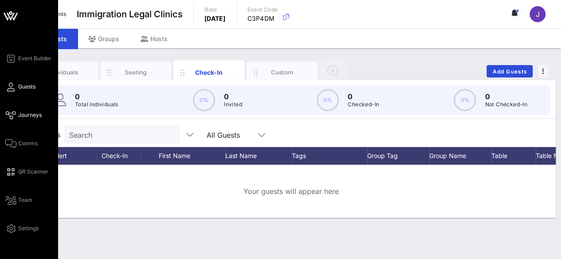
click at [35, 118] on span "Journeys" at bounding box center [30, 115] width 24 height 8
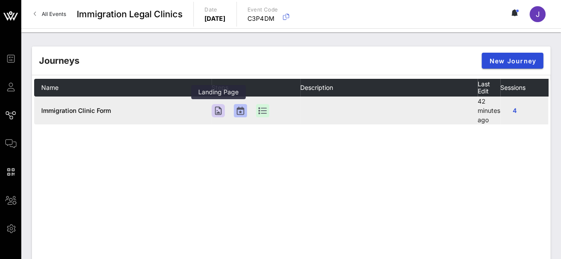
click at [221, 110] on div at bounding box center [218, 110] width 13 height 13
click at [219, 114] on div at bounding box center [218, 110] width 13 height 13
click at [241, 112] on div at bounding box center [240, 110] width 13 height 13
click at [241, 108] on div at bounding box center [240, 110] width 13 height 13
click at [271, 108] on td at bounding box center [256, 111] width 89 height 28
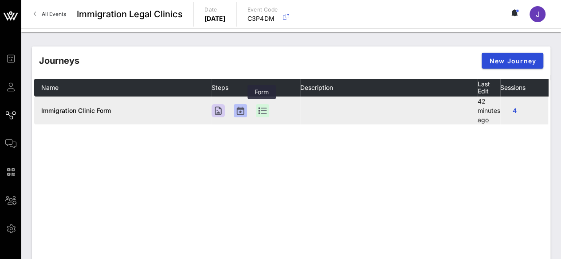
click at [261, 111] on div at bounding box center [262, 110] width 13 height 13
click at [222, 112] on div at bounding box center [218, 110] width 13 height 13
click at [221, 112] on div at bounding box center [218, 110] width 13 height 13
click at [239, 113] on div at bounding box center [240, 110] width 13 height 13
click at [98, 110] on span "Immigration Clinic Form" at bounding box center [76, 111] width 70 height 8
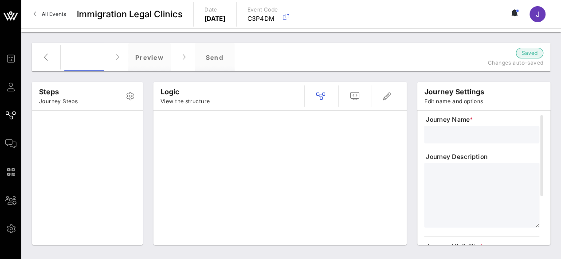
type input "Immigration Clinic Form"
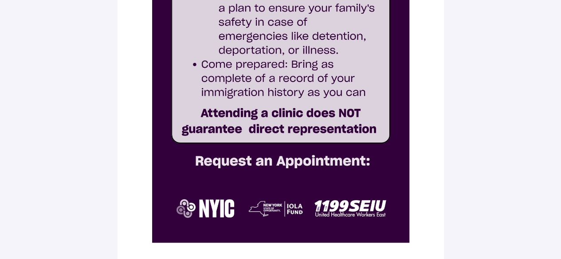
scroll to position [361, 0]
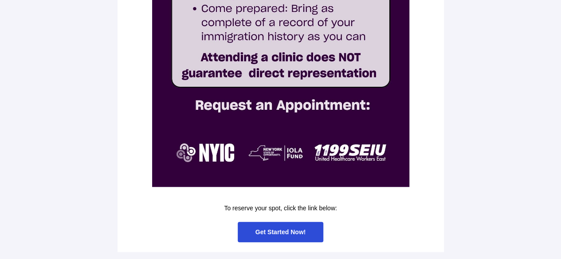
click at [292, 228] on span "Get Started Now!" at bounding box center [281, 232] width 86 height 21
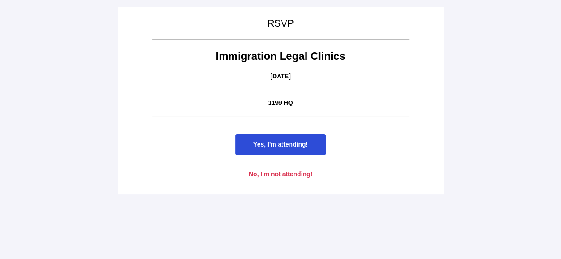
scroll to position [0, 0]
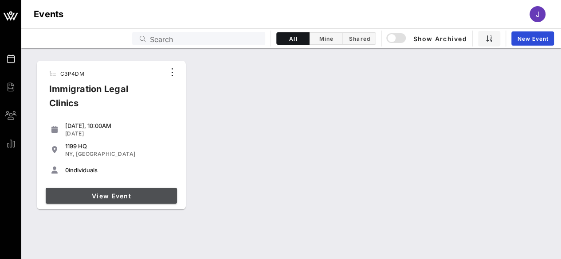
click at [134, 199] on span "View Event" at bounding box center [111, 196] width 124 height 8
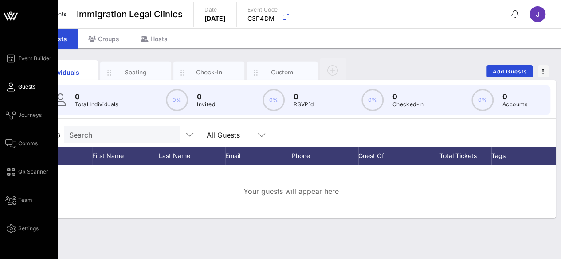
click at [4, 14] on icon at bounding box center [6, 17] width 5 height 8
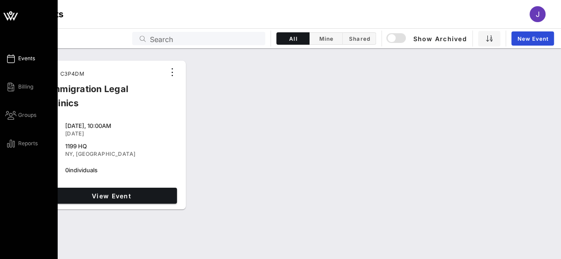
click at [14, 16] on icon at bounding box center [10, 15] width 21 height 21
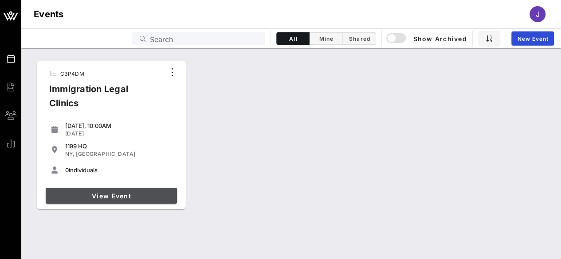
click at [122, 194] on span "View Event" at bounding box center [111, 196] width 124 height 8
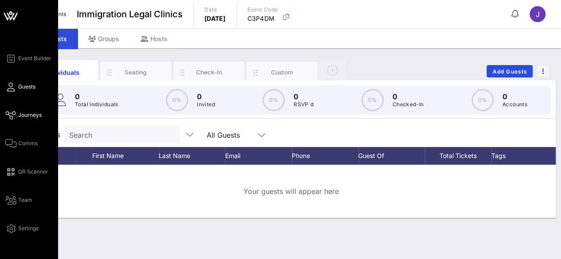
click at [34, 117] on span "Journeys" at bounding box center [30, 115] width 24 height 8
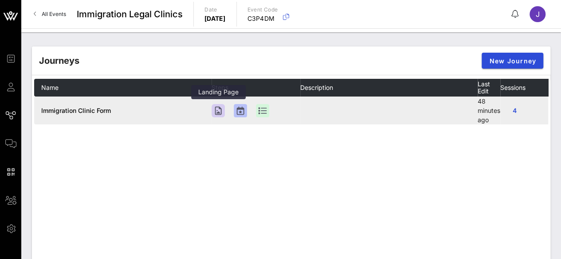
click at [216, 106] on div at bounding box center [218, 110] width 13 height 13
click at [216, 110] on div at bounding box center [218, 110] width 13 height 13
click at [85, 110] on span "Immigration Clinic Form" at bounding box center [76, 111] width 70 height 8
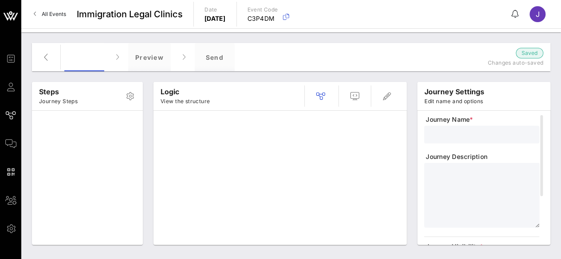
type input "Immigration Clinic Form"
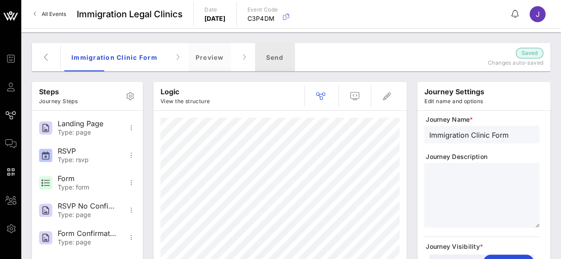
click at [265, 52] on div "Send" at bounding box center [275, 57] width 40 height 28
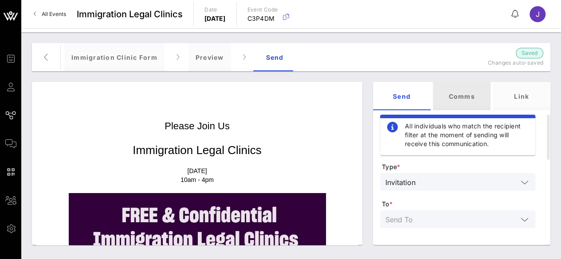
click at [467, 98] on div "Comms" at bounding box center [462, 96] width 58 height 28
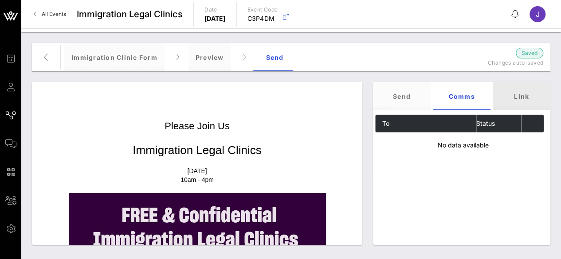
click at [517, 99] on div "Link" at bounding box center [522, 96] width 58 height 28
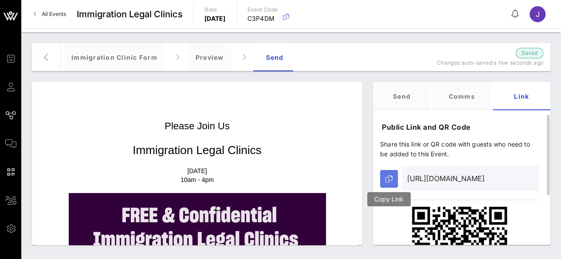
click at [395, 183] on button "button" at bounding box center [389, 179] width 18 height 18
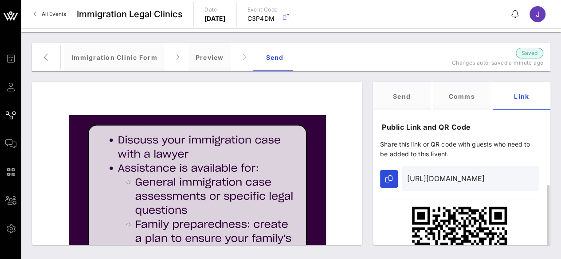
scroll to position [44, 0]
